Goal: Task Accomplishment & Management: Complete application form

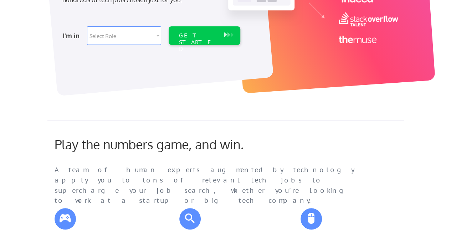
scroll to position [178, 0]
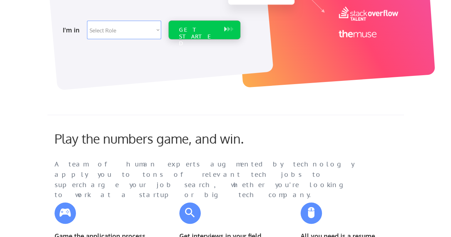
click at [201, 24] on div "GET STARTED" at bounding box center [197, 30] width 45 height 19
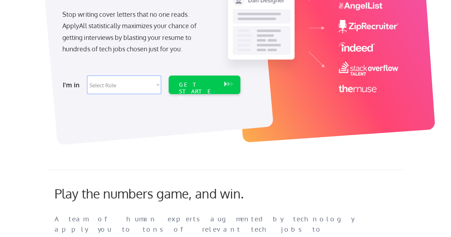
scroll to position [143, 0]
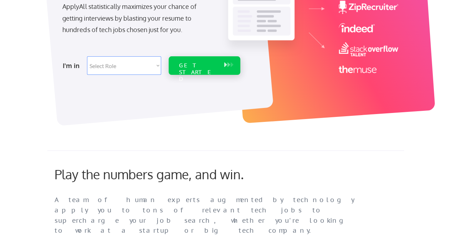
click at [188, 67] on div "GET STARTED" at bounding box center [198, 72] width 38 height 21
